Goal: Transaction & Acquisition: Obtain resource

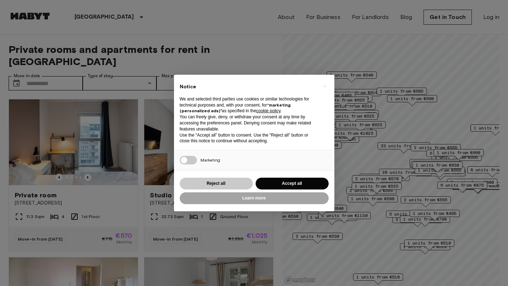
click at [235, 181] on button "Reject all" at bounding box center [216, 184] width 73 height 12
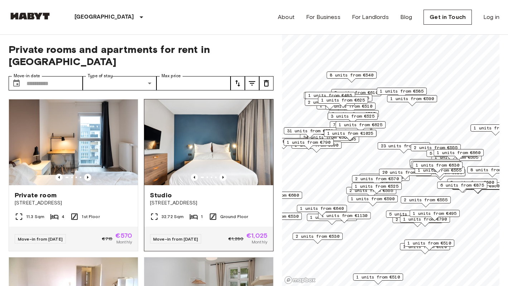
click at [228, 139] on img at bounding box center [208, 143] width 129 height 86
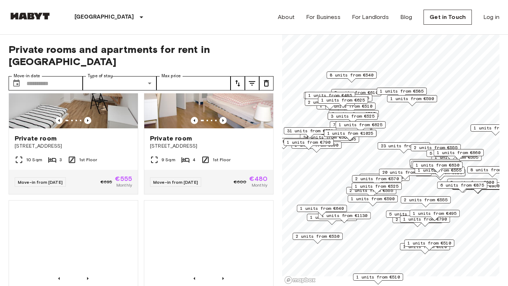
scroll to position [288, 0]
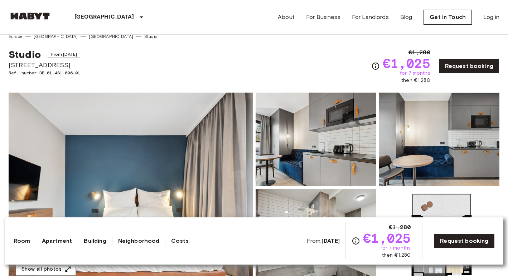
scroll to position [16, 0]
